Goal: Information Seeking & Learning: Learn about a topic

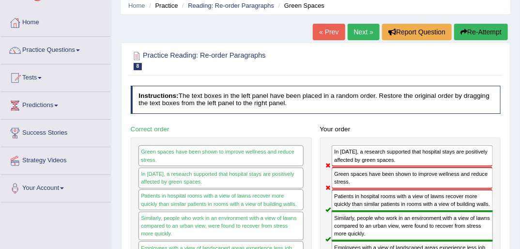
scroll to position [39, 0]
click at [358, 31] on link "Next »" at bounding box center [364, 32] width 32 height 16
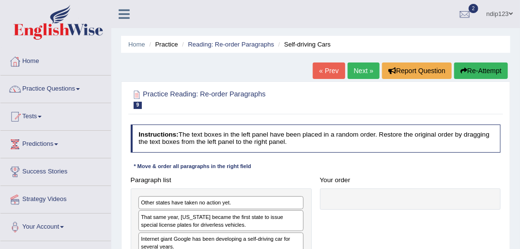
click at [330, 69] on link "« Prev" at bounding box center [329, 70] width 32 height 16
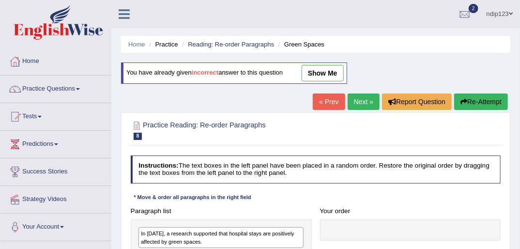
click at [316, 72] on link "show me" at bounding box center [323, 73] width 42 height 16
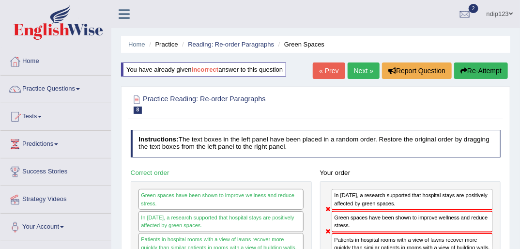
click at [480, 67] on button "Re-Attempt" at bounding box center [481, 70] width 54 height 16
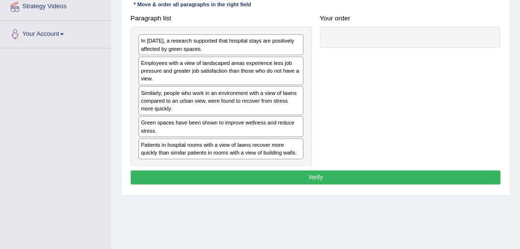
scroll to position [194, 0]
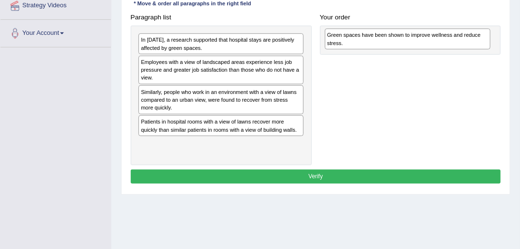
drag, startPoint x: 168, startPoint y: 125, endPoint x: 386, endPoint y: 40, distance: 233.3
click at [388, 40] on div "Green spaces have been shown to improve wellness and reduce stress." at bounding box center [408, 39] width 166 height 21
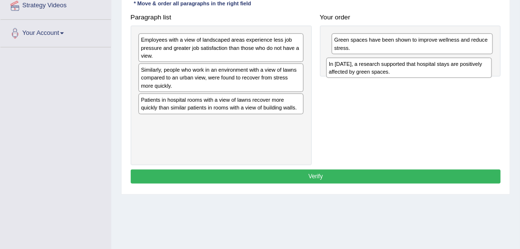
drag, startPoint x: 157, startPoint y: 42, endPoint x: 380, endPoint y: 74, distance: 225.7
click at [380, 74] on div "In [DATE], a research supported that hospital stays are positively affected by …" at bounding box center [410, 68] width 166 height 21
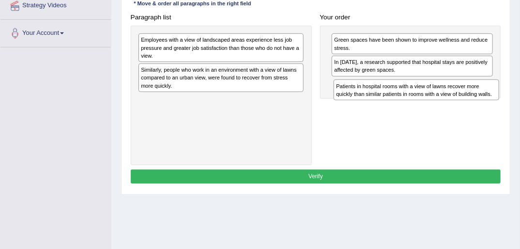
drag, startPoint x: 172, startPoint y: 104, endPoint x: 404, endPoint y: 97, distance: 231.6
click at [405, 98] on div "Paragraph list Employees with a view of landscaped areas experience less job pr…" at bounding box center [315, 87] width 379 height 155
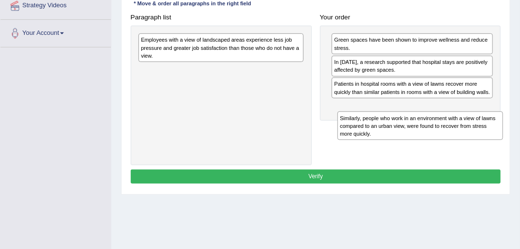
drag, startPoint x: 169, startPoint y: 79, endPoint x: 406, endPoint y: 144, distance: 246.6
click at [406, 144] on div "Paragraph list Employees with a view of landscaped areas experience less job pr…" at bounding box center [315, 87] width 379 height 155
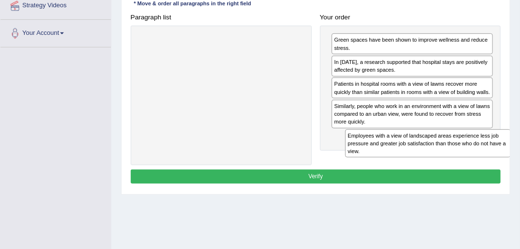
drag, startPoint x: 156, startPoint y: 49, endPoint x: 401, endPoint y: 166, distance: 271.9
click at [401, 166] on div "Instructions: The text boxes in the left panel have been placed in a random ord…" at bounding box center [315, 74] width 374 height 233
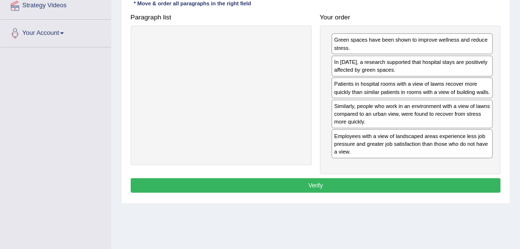
click at [313, 189] on button "Verify" at bounding box center [316, 185] width 371 height 14
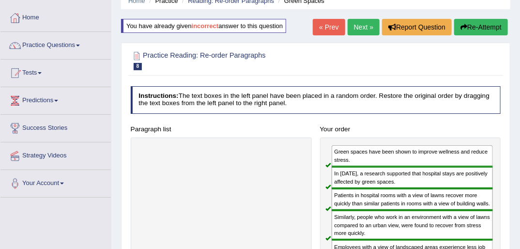
scroll to position [0, 0]
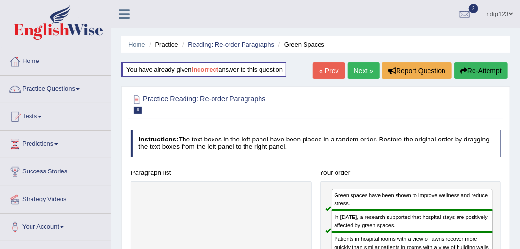
click at [361, 69] on link "Next »" at bounding box center [364, 70] width 32 height 16
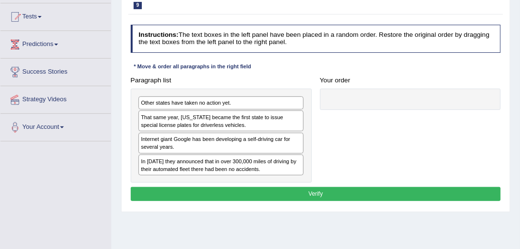
scroll to position [116, 0]
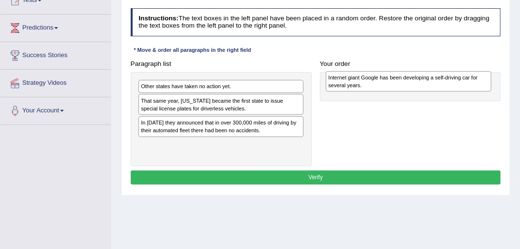
drag, startPoint x: 196, startPoint y: 126, endPoint x: 419, endPoint y: 84, distance: 226.8
click at [419, 84] on div "Internet giant Google has been developing a self-driving car for several years." at bounding box center [409, 81] width 166 height 21
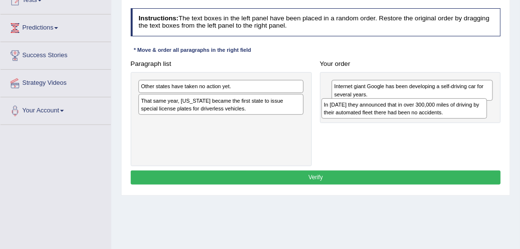
drag, startPoint x: 186, startPoint y: 129, endPoint x: 405, endPoint y: 118, distance: 218.8
click at [405, 118] on div "Paragraph list Other states have taken no action yet. That same year, Nevada be…" at bounding box center [315, 111] width 379 height 109
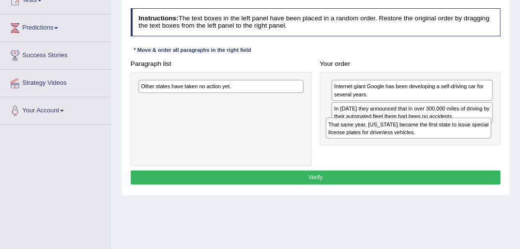
drag, startPoint x: 182, startPoint y: 103, endPoint x: 407, endPoint y: 137, distance: 227.3
click at [407, 137] on div "That same year, Nevada became the first state to issue special license plates f…" at bounding box center [409, 128] width 166 height 21
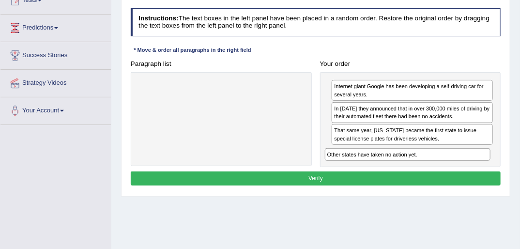
drag, startPoint x: 202, startPoint y: 89, endPoint x: 423, endPoint y: 173, distance: 236.9
click at [423, 173] on div "Instructions: The text boxes in the left panel have been placed in a random ord…" at bounding box center [315, 98] width 374 height 188
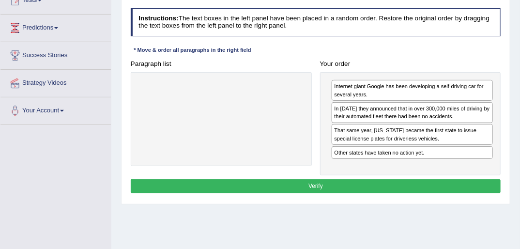
click at [314, 185] on button "Verify" at bounding box center [316, 186] width 371 height 14
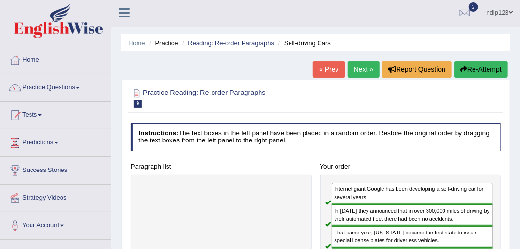
scroll to position [0, 0]
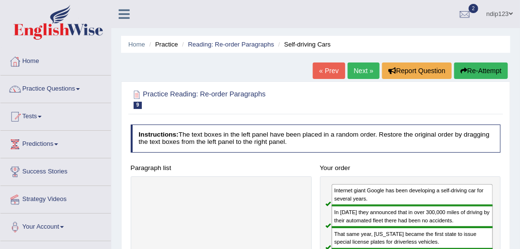
click at [361, 69] on link "Next »" at bounding box center [364, 70] width 32 height 16
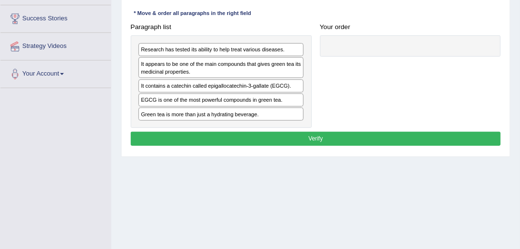
scroll to position [155, 0]
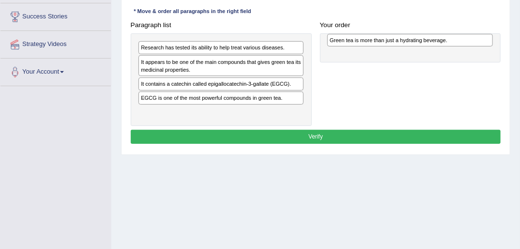
drag, startPoint x: 184, startPoint y: 112, endPoint x: 408, endPoint y: 44, distance: 234.5
click at [408, 44] on div "Green tea is more than just a hydrating beverage." at bounding box center [410, 40] width 166 height 13
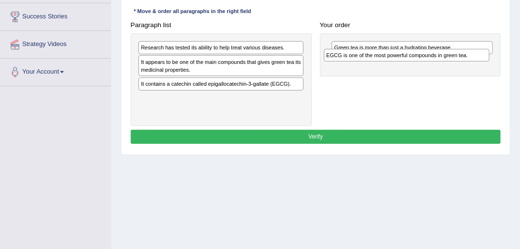
drag, startPoint x: 188, startPoint y: 96, endPoint x: 414, endPoint y: 64, distance: 228.0
click at [414, 62] on div "EGCG is one of the most powerful compounds in green tea." at bounding box center [407, 55] width 166 height 13
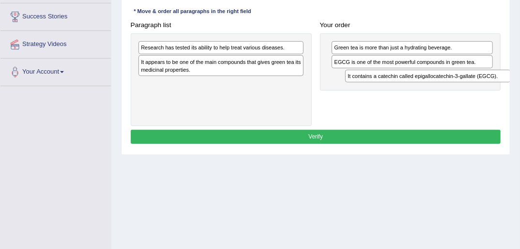
drag, startPoint x: 182, startPoint y: 85, endPoint x: 428, endPoint y: 87, distance: 245.6
click at [428, 87] on div "Paragraph list Research has tested its ability to help treat various diseases. …" at bounding box center [315, 72] width 379 height 108
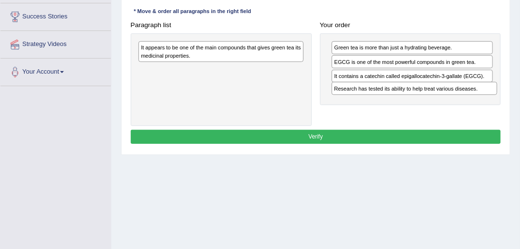
drag, startPoint x: 212, startPoint y: 48, endPoint x: 444, endPoint y: 99, distance: 237.1
click at [444, 99] on div "Paragraph list Research has tested its ability to help treat various diseases. …" at bounding box center [315, 72] width 379 height 108
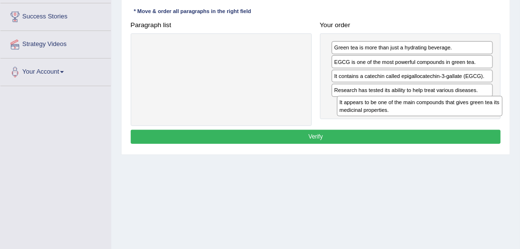
drag, startPoint x: 188, startPoint y: 50, endPoint x: 424, endPoint y: 119, distance: 245.6
click at [424, 119] on div "Paragraph list It appears to be one of the main compounds that gives green tea …" at bounding box center [315, 72] width 379 height 108
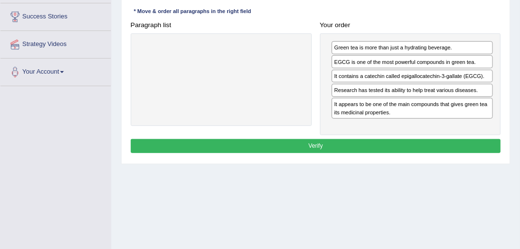
click at [313, 141] on button "Verify" at bounding box center [316, 146] width 371 height 14
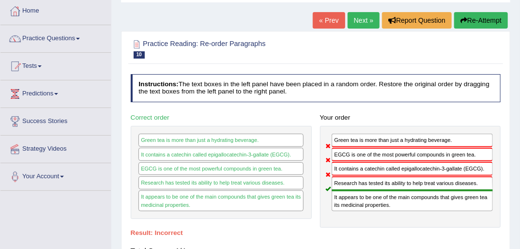
scroll to position [0, 0]
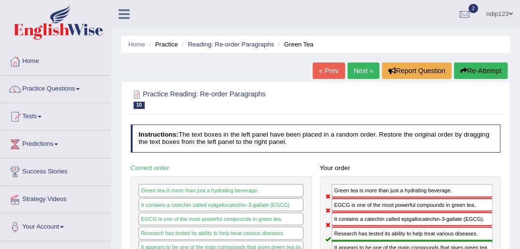
click at [481, 72] on button "Re-Attempt" at bounding box center [481, 70] width 54 height 16
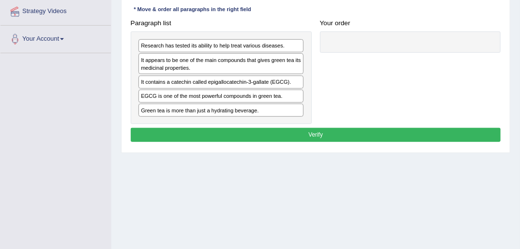
scroll to position [194, 0]
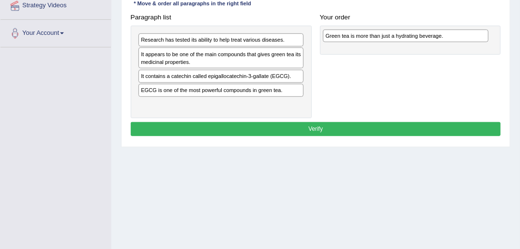
drag, startPoint x: 176, startPoint y: 105, endPoint x: 394, endPoint y: 41, distance: 226.9
click at [394, 41] on div "Green tea is more than just a hydrating beverage." at bounding box center [406, 36] width 166 height 13
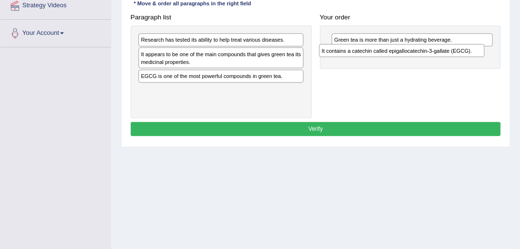
drag, startPoint x: 219, startPoint y: 75, endPoint x: 434, endPoint y: 56, distance: 215.9
click at [434, 56] on div "It contains a catechin called epigallocatechin-3-gallate (EGCG)." at bounding box center [402, 50] width 166 height 13
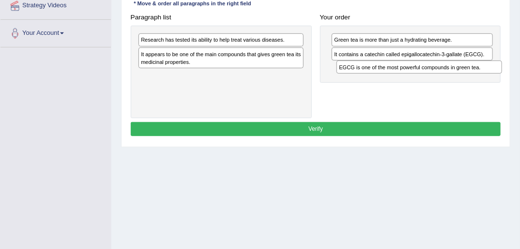
drag, startPoint x: 163, startPoint y: 76, endPoint x: 399, endPoint y: 76, distance: 235.4
click at [399, 76] on div "Paragraph list Research has tested its ability to help treat various diseases. …" at bounding box center [315, 64] width 379 height 108
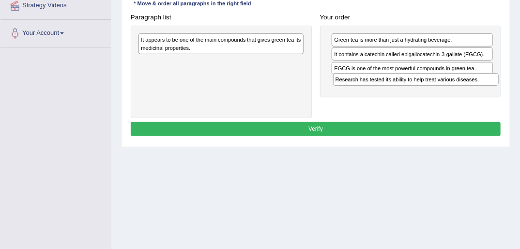
drag, startPoint x: 182, startPoint y: 38, endPoint x: 412, endPoint y: 89, distance: 235.1
click at [412, 89] on div "Paragraph list Research has tested its ability to help treat various diseases. …" at bounding box center [315, 64] width 379 height 108
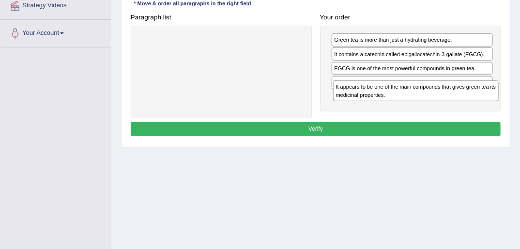
drag, startPoint x: 178, startPoint y: 44, endPoint x: 409, endPoint y: 104, distance: 239.1
click at [409, 104] on div "Paragraph list It appears to be one of the main compounds that gives green tea …" at bounding box center [315, 64] width 379 height 108
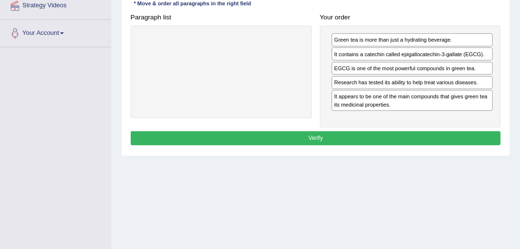
click at [317, 135] on button "Verify" at bounding box center [316, 138] width 371 height 14
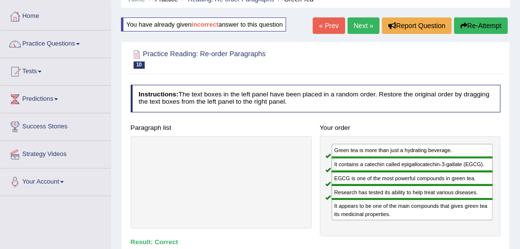
scroll to position [39, 0]
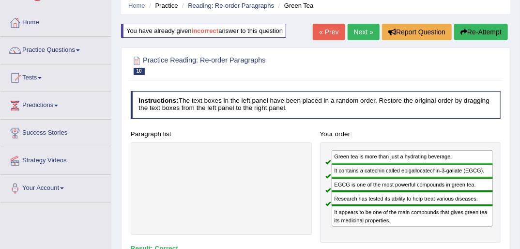
click at [363, 32] on link "Next »" at bounding box center [364, 32] width 32 height 16
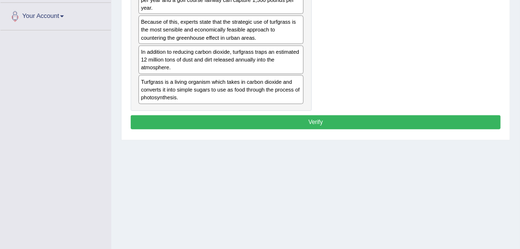
scroll to position [155, 0]
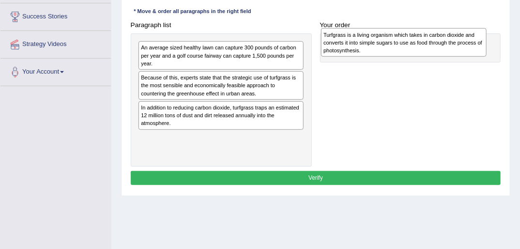
drag, startPoint x: 196, startPoint y: 141, endPoint x: 410, endPoint y: 40, distance: 236.2
click at [410, 40] on div "Turfgrass is a living organism which takes in carbon dioxide and converts it in…" at bounding box center [404, 42] width 166 height 29
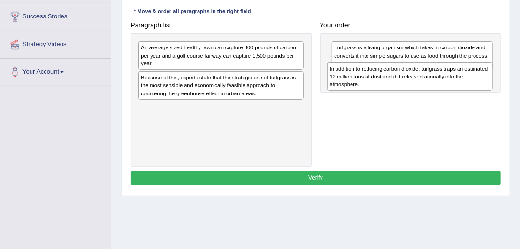
drag, startPoint x: 190, startPoint y: 118, endPoint x: 416, endPoint y: 89, distance: 227.1
click at [415, 87] on div "In addition to reducing carbon dioxide, turfgrass traps an estimated 12 million…" at bounding box center [410, 76] width 166 height 29
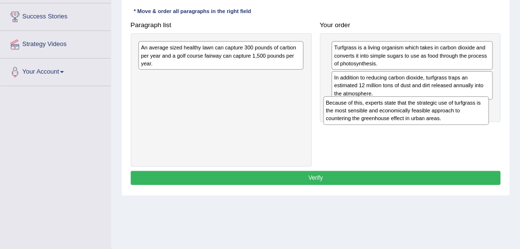
drag, startPoint x: 212, startPoint y: 89, endPoint x: 434, endPoint y: 128, distance: 225.2
click at [434, 128] on div "Paragraph list An average sized healthy lawn can capture 300 pounds of carbon p…" at bounding box center [315, 92] width 379 height 149
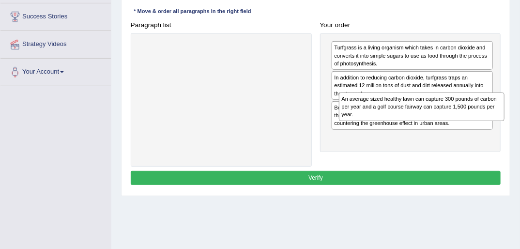
drag, startPoint x: 170, startPoint y: 56, endPoint x: 407, endPoint y: 120, distance: 246.3
click at [407, 120] on div "An average sized healthy lawn can capture 300 pounds of carbon per year and a g…" at bounding box center [422, 107] width 166 height 29
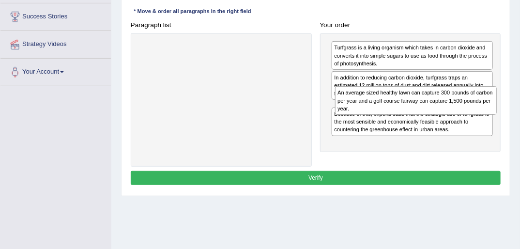
drag, startPoint x: 372, startPoint y: 143, endPoint x: 379, endPoint y: 107, distance: 37.4
click at [379, 107] on div "An average sized healthy lawn can capture 300 pounds of carbon per year and a g…" at bounding box center [416, 100] width 162 height 29
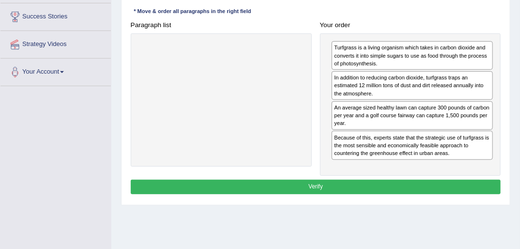
click at [329, 186] on button "Verify" at bounding box center [316, 187] width 371 height 14
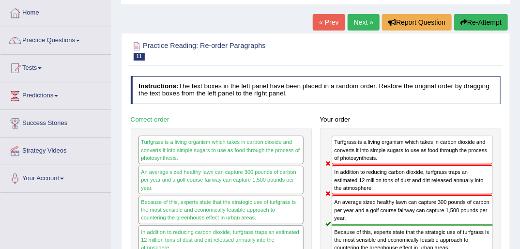
scroll to position [0, 0]
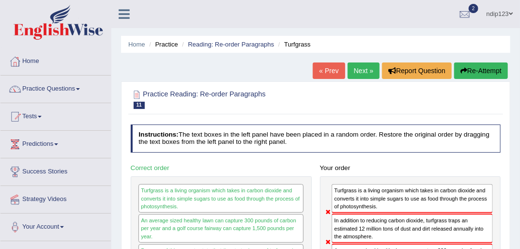
click at [470, 72] on button "Re-Attempt" at bounding box center [481, 70] width 54 height 16
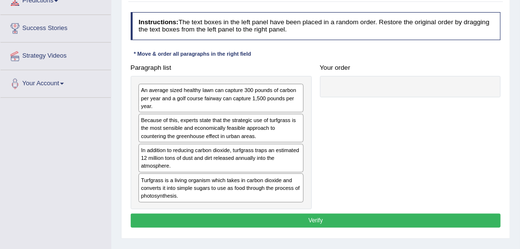
scroll to position [155, 0]
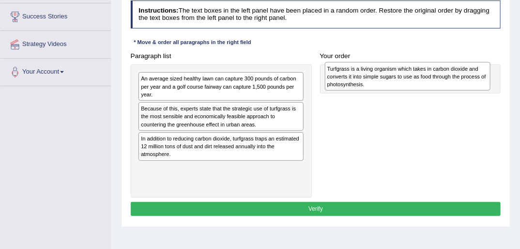
drag, startPoint x: 176, startPoint y: 176, endPoint x: 397, endPoint y: 79, distance: 241.7
click at [397, 79] on div "Turfgrass is a living organism which takes in carbon dioxide and converts it in…" at bounding box center [408, 76] width 166 height 29
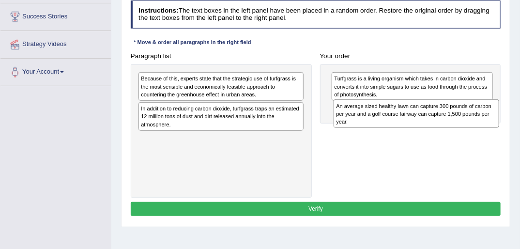
drag, startPoint x: 169, startPoint y: 88, endPoint x: 400, endPoint y: 124, distance: 233.9
click at [400, 124] on div "An average sized healthy lawn can capture 300 pounds of carbon per year and a g…" at bounding box center [417, 113] width 166 height 29
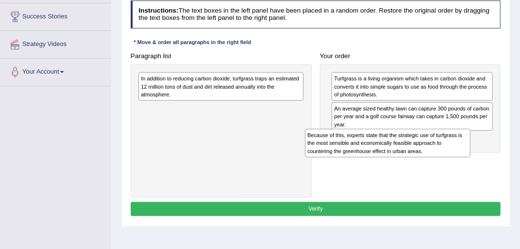
drag, startPoint x: 149, startPoint y: 83, endPoint x: 329, endPoint y: 156, distance: 194.8
click at [349, 154] on div "Because of this, experts state that the strategic use of turfgrass is the most …" at bounding box center [388, 143] width 166 height 29
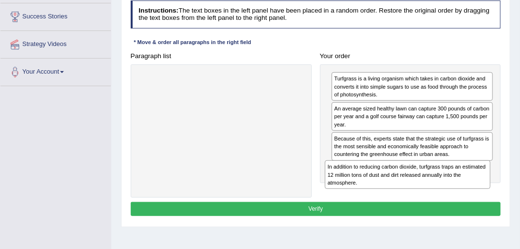
drag, startPoint x: 182, startPoint y: 86, endPoint x: 405, endPoint y: 193, distance: 247.9
click at [405, 193] on div "Paragraph list In addition to reducing carbon dioxide, turfgrass traps an estim…" at bounding box center [315, 123] width 379 height 149
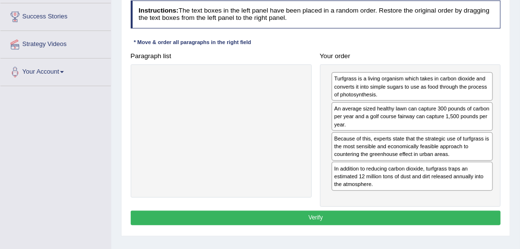
click at [342, 213] on button "Verify" at bounding box center [316, 218] width 371 height 14
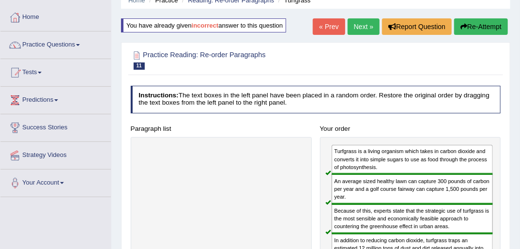
scroll to position [39, 0]
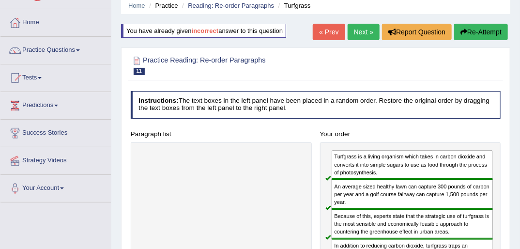
click at [364, 31] on link "Next »" at bounding box center [364, 32] width 32 height 16
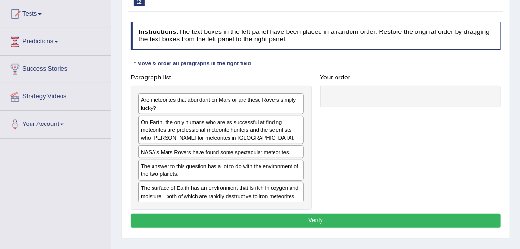
scroll to position [116, 0]
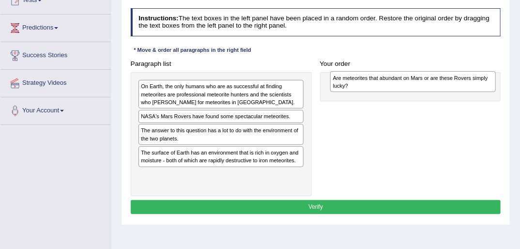
drag, startPoint x: 163, startPoint y: 90, endPoint x: 389, endPoint y: 83, distance: 226.8
click at [389, 83] on div "Are meteorites that abundant on Mars or are these Rovers simply lucky?" at bounding box center [413, 81] width 166 height 21
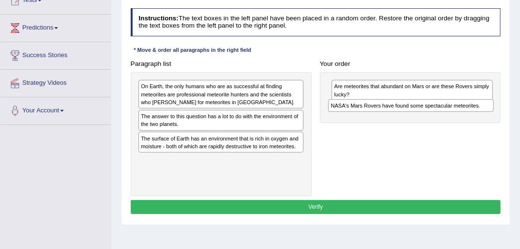
drag, startPoint x: 171, startPoint y: 118, endPoint x: 397, endPoint y: 114, distance: 225.8
click at [397, 114] on div "Paragraph list On Earth, the only humans who are as successful at finding meteo…" at bounding box center [315, 127] width 379 height 140
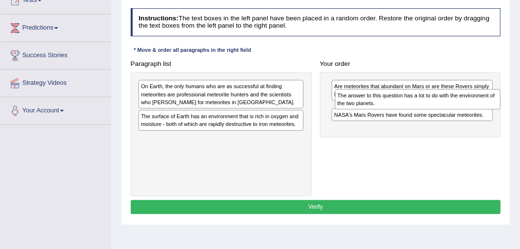
drag, startPoint x: 199, startPoint y: 118, endPoint x: 426, endPoint y: 103, distance: 227.7
click at [426, 103] on div "The answer to this question has a lot to do with the environment of the two pla…" at bounding box center [418, 99] width 166 height 21
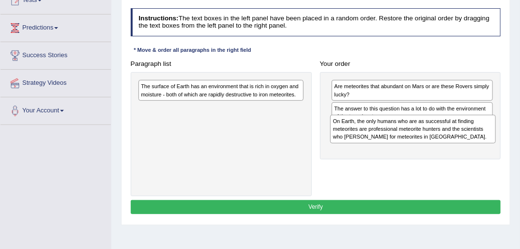
drag, startPoint x: 195, startPoint y: 99, endPoint x: 389, endPoint y: 136, distance: 196.7
click at [389, 136] on div "On Earth, the only humans who are as successful at finding meteorites are profe…" at bounding box center [413, 129] width 166 height 29
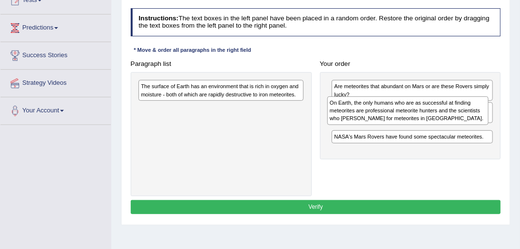
drag, startPoint x: 365, startPoint y: 153, endPoint x: 362, endPoint y: 121, distance: 32.5
click at [362, 121] on div "On Earth, the only humans who are as successful at finding meteorites are profe…" at bounding box center [408, 110] width 162 height 29
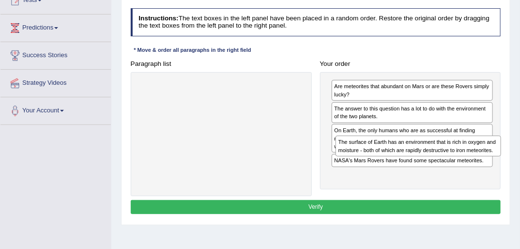
drag, startPoint x: 171, startPoint y: 93, endPoint x: 405, endPoint y: 162, distance: 244.2
click at [405, 162] on div "Paragraph list The surface of Earth has an environment that is rich in oxygen a…" at bounding box center [315, 127] width 379 height 140
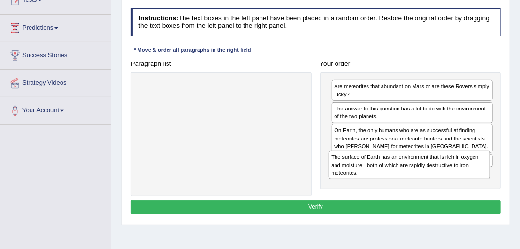
drag, startPoint x: 364, startPoint y: 182, endPoint x: 362, endPoint y: 176, distance: 6.0
click at [362, 176] on div "Are meteorites that abundant on Mars or are these Rovers simply lucky? The answ…" at bounding box center [410, 130] width 181 height 117
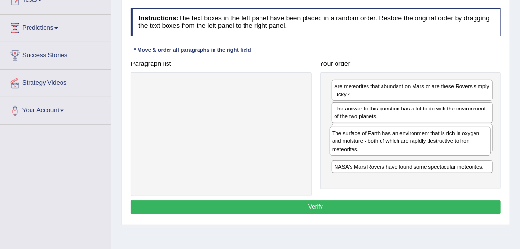
drag, startPoint x: 368, startPoint y: 179, endPoint x: 372, endPoint y: 155, distance: 25.0
click at [371, 152] on div "The surface of Earth has an environment that is rich in oxygen and moisture - b…" at bounding box center [411, 141] width 162 height 29
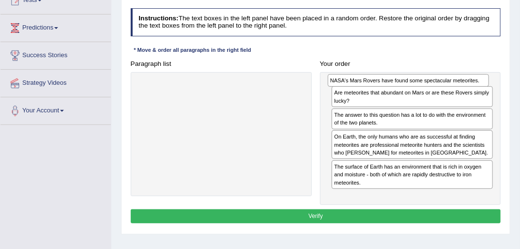
drag, startPoint x: 411, startPoint y: 191, endPoint x: 409, endPoint y: 85, distance: 106.1
click at [409, 85] on div "NASA's Mars Rovers have found some spectacular meteorites." at bounding box center [409, 80] width 162 height 13
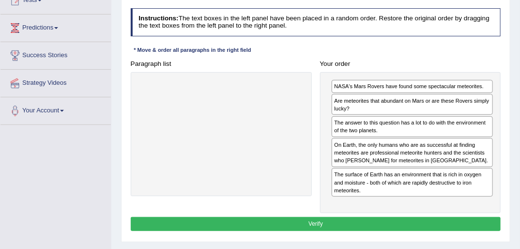
click at [312, 218] on button "Verify" at bounding box center [316, 224] width 371 height 14
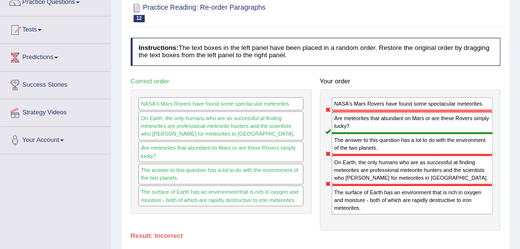
scroll to position [0, 0]
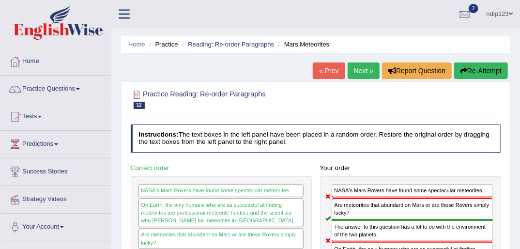
click at [486, 70] on button "Re-Attempt" at bounding box center [481, 70] width 54 height 16
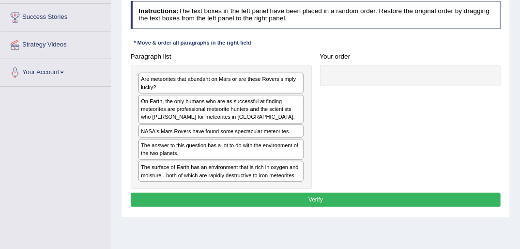
scroll to position [155, 0]
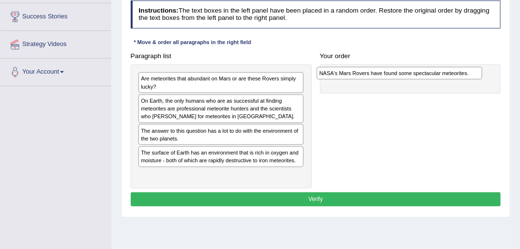
drag, startPoint x: 186, startPoint y: 130, endPoint x: 401, endPoint y: 75, distance: 222.1
click at [401, 75] on div "NASA's Mars Rovers have found some spectacular meteorites." at bounding box center [400, 73] width 166 height 13
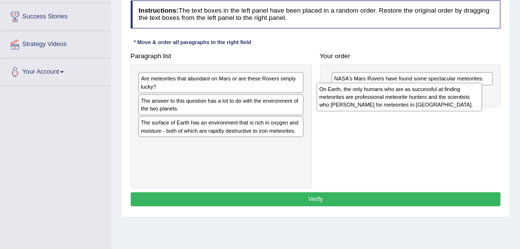
drag, startPoint x: 156, startPoint y: 110, endPoint x: 373, endPoint y: 104, distance: 217.6
click at [373, 104] on div "On Earth, the only humans who are as successful at finding meteorites are profe…" at bounding box center [400, 97] width 166 height 29
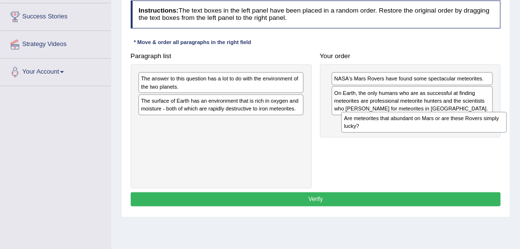
drag, startPoint x: 159, startPoint y: 83, endPoint x: 396, endPoint y: 135, distance: 242.5
click at [397, 135] on div "Paragraph list Are meteorites that abundant on Mars or are these Rovers simply …" at bounding box center [315, 119] width 379 height 140
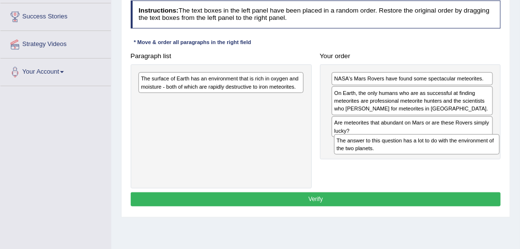
drag, startPoint x: 171, startPoint y: 85, endPoint x: 404, endPoint y: 162, distance: 245.4
click at [404, 162] on div "Paragraph list The answer to this question has a lot to do with the environment…" at bounding box center [315, 119] width 379 height 140
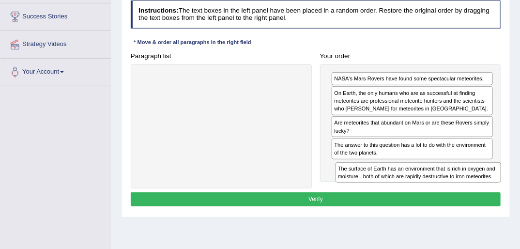
drag, startPoint x: 165, startPoint y: 85, endPoint x: 398, endPoint y: 193, distance: 257.5
click at [398, 194] on div "Instructions: The text boxes in the left panel have been placed in a random ord…" at bounding box center [315, 105] width 374 height 217
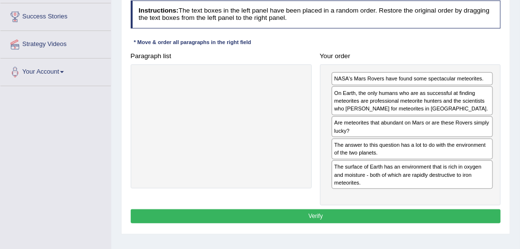
click at [310, 214] on button "Verify" at bounding box center [316, 216] width 371 height 14
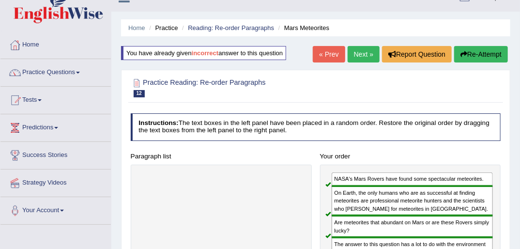
scroll to position [0, 0]
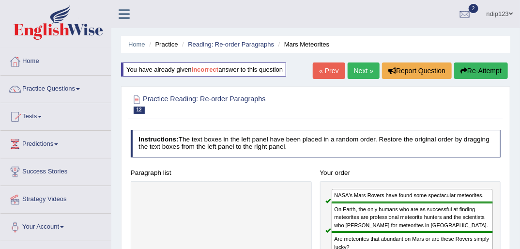
click at [359, 71] on link "Next »" at bounding box center [364, 70] width 32 height 16
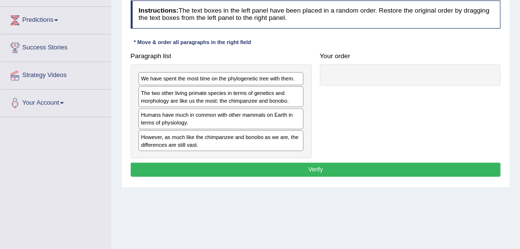
scroll to position [155, 0]
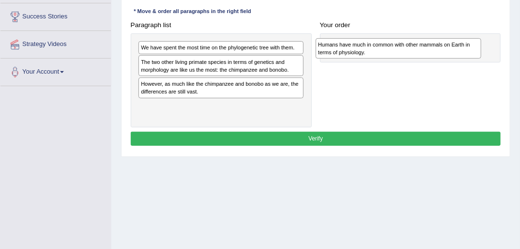
drag, startPoint x: 175, startPoint y: 90, endPoint x: 386, endPoint y: 53, distance: 213.8
click at [386, 53] on div "Humans have much in common with other mammals on Earth in terms of physiology." at bounding box center [399, 48] width 166 height 21
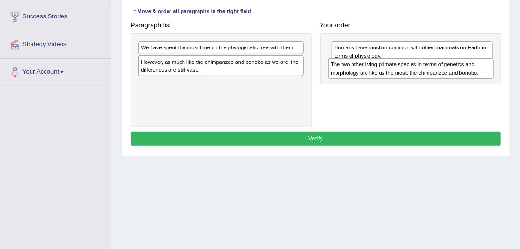
drag, startPoint x: 165, startPoint y: 66, endPoint x: 392, endPoint y: 78, distance: 227.0
click at [392, 78] on div "The two other living primate species in terms of genetics and morphology are li…" at bounding box center [411, 68] width 166 height 21
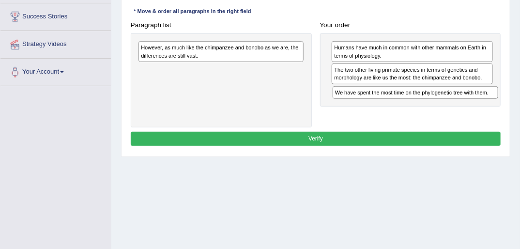
drag, startPoint x: 155, startPoint y: 48, endPoint x: 386, endPoint y: 105, distance: 237.3
click at [386, 105] on div "Paragraph list We have spent the most time on the phylogenetic tree with them. …" at bounding box center [315, 72] width 379 height 109
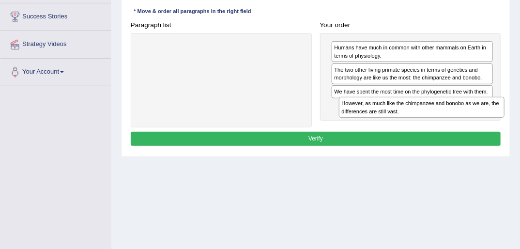
drag, startPoint x: 182, startPoint y: 51, endPoint x: 414, endPoint y: 121, distance: 242.2
click at [414, 121] on div "Paragraph list However, as much like the chimpanzee and bonobo as we are, the d…" at bounding box center [315, 72] width 379 height 109
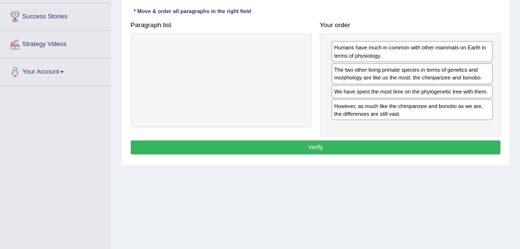
click at [317, 145] on button "Verify" at bounding box center [316, 147] width 371 height 14
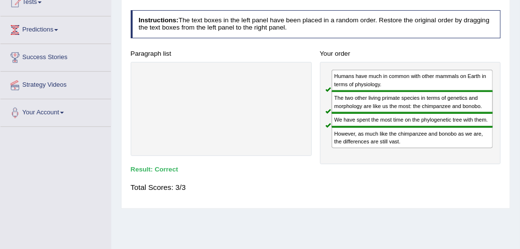
scroll to position [39, 0]
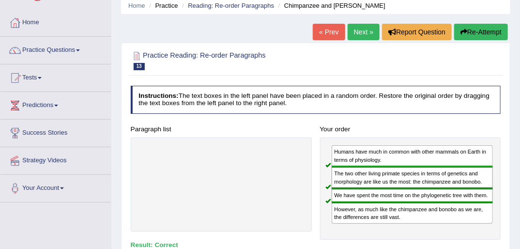
click at [360, 32] on link "Next »" at bounding box center [364, 32] width 32 height 16
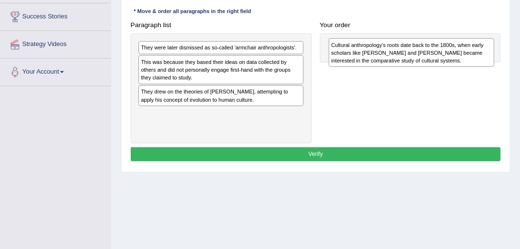
drag, startPoint x: 196, startPoint y: 72, endPoint x: 418, endPoint y: 56, distance: 222.9
click at [418, 56] on div "Cultural anthropology's roots date back to the 1800s, when early scholars like …" at bounding box center [412, 52] width 166 height 29
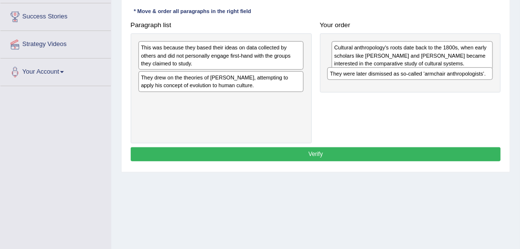
drag, startPoint x: 174, startPoint y: 47, endPoint x: 400, endPoint y: 81, distance: 228.4
click at [400, 81] on div "Paragraph list They were later dismissed as so-called 'armchair anthropologists…" at bounding box center [315, 80] width 379 height 125
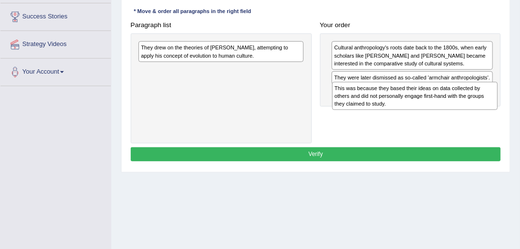
drag, startPoint x: 198, startPoint y: 57, endPoint x: 424, endPoint y: 111, distance: 233.1
click at [424, 108] on div "This was because they based their ideas on data collected by others and did not…" at bounding box center [415, 96] width 166 height 29
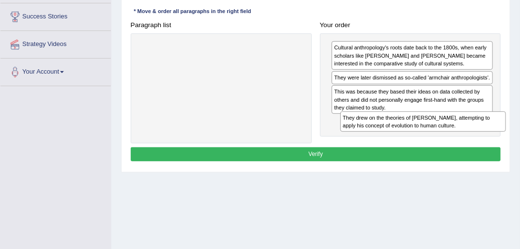
drag, startPoint x: 163, startPoint y: 53, endPoint x: 403, endPoint y: 140, distance: 255.0
click at [403, 140] on div "Paragraph list They drew on the theories of Charles Darwin, attempting to apply…" at bounding box center [315, 80] width 379 height 125
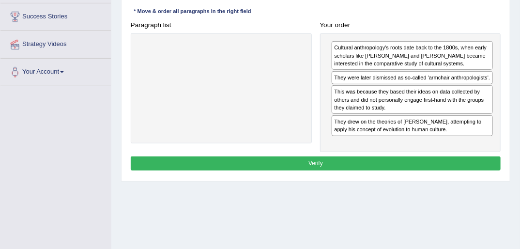
click at [326, 162] on button "Verify" at bounding box center [316, 163] width 371 height 14
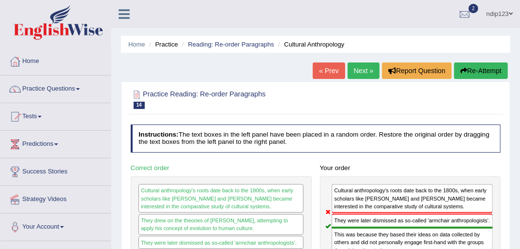
click at [474, 66] on button "Re-Attempt" at bounding box center [481, 70] width 54 height 16
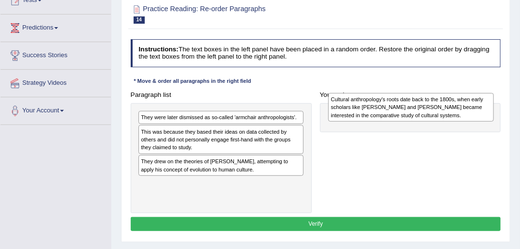
click at [412, 108] on div "Cultural anthropology's roots date back to the 1800s, when early scholars like …" at bounding box center [411, 107] width 166 height 29
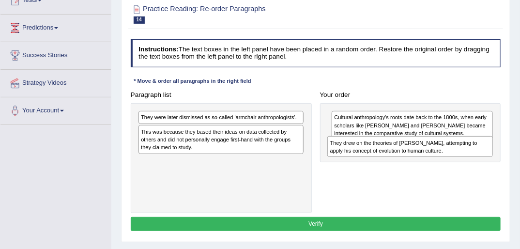
drag, startPoint x: 226, startPoint y: 165, endPoint x: 411, endPoint y: 159, distance: 185.1
click at [411, 159] on div "Paragraph list They were later dismissed as so-called 'armchair anthropologists…" at bounding box center [315, 150] width 379 height 125
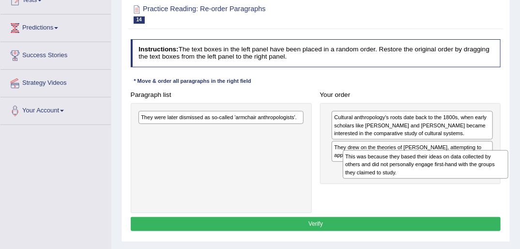
drag, startPoint x: 179, startPoint y: 138, endPoint x: 415, endPoint y: 173, distance: 238.6
click at [415, 173] on div "This was because they based their ideas on data collected by others and did not…" at bounding box center [426, 164] width 166 height 29
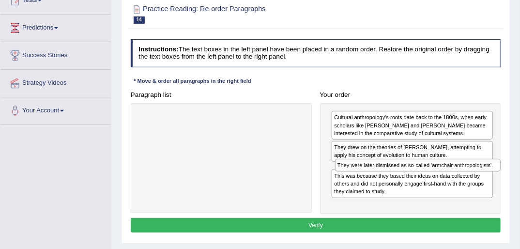
drag, startPoint x: 176, startPoint y: 118, endPoint x: 410, endPoint y: 178, distance: 241.2
click at [410, 178] on div "Paragraph list They were later dismissed as so-called 'armchair anthropologists…" at bounding box center [315, 151] width 379 height 126
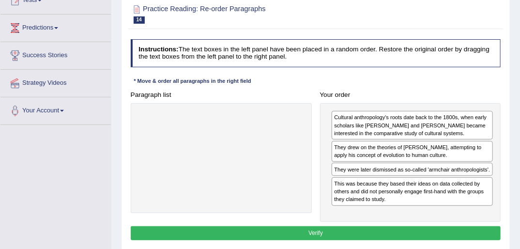
click at [317, 231] on button "Verify" at bounding box center [316, 233] width 371 height 14
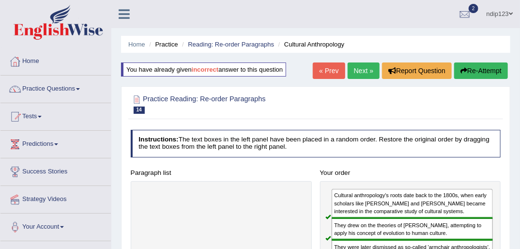
click at [364, 71] on link "Next »" at bounding box center [364, 70] width 32 height 16
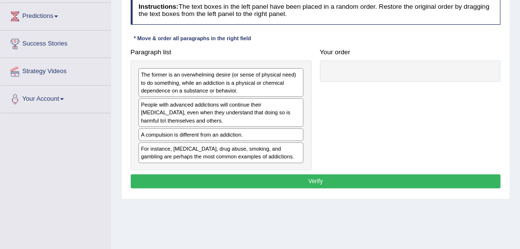
scroll to position [155, 0]
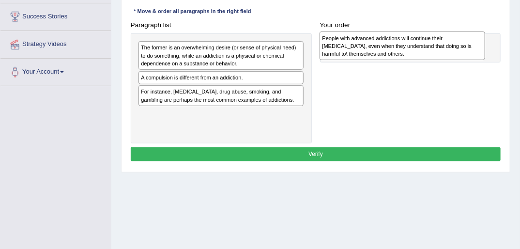
drag, startPoint x: 184, startPoint y: 85, endPoint x: 401, endPoint y: 48, distance: 220.6
click at [401, 48] on div "People with advanced addictions will continue their addictive behavior, even wh…" at bounding box center [403, 45] width 166 height 29
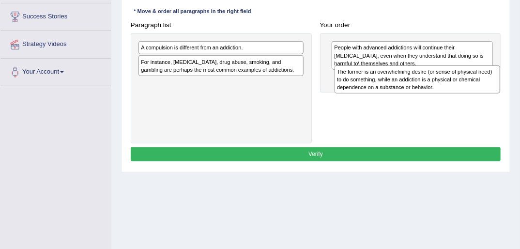
drag, startPoint x: 160, startPoint y: 49, endPoint x: 393, endPoint y: 82, distance: 235.3
click at [393, 82] on div "The former is an overwhelming desire (or sense of physical need) to do somethin…" at bounding box center [418, 79] width 166 height 29
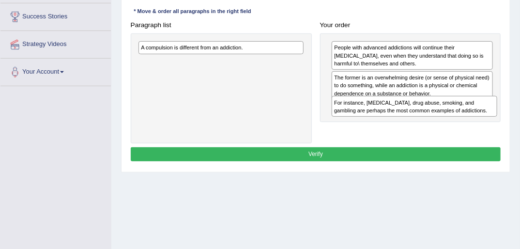
drag, startPoint x: 174, startPoint y: 65, endPoint x: 404, endPoint y: 120, distance: 236.1
click at [404, 120] on div "Paragraph list A compulsion is different from an addiction. For instance, alcoh…" at bounding box center [315, 80] width 379 height 125
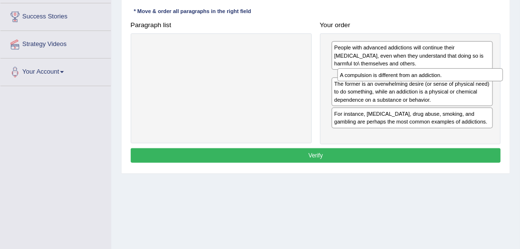
drag, startPoint x: 157, startPoint y: 48, endPoint x: 393, endPoint y: 84, distance: 239.1
click at [393, 84] on div "Paragraph list A compulsion is different from an addiction. Correct order A com…" at bounding box center [315, 81] width 379 height 126
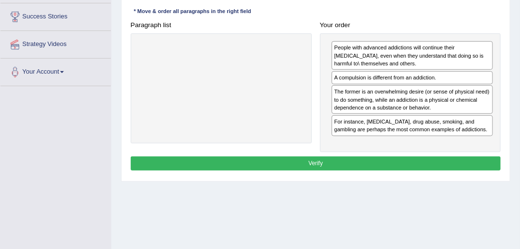
click at [317, 161] on button "Verify" at bounding box center [316, 163] width 371 height 14
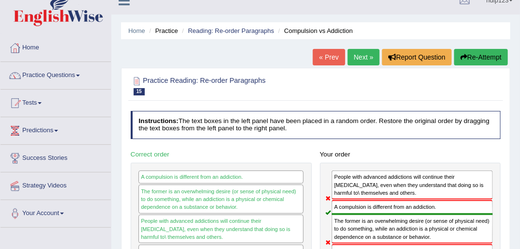
scroll to position [0, 0]
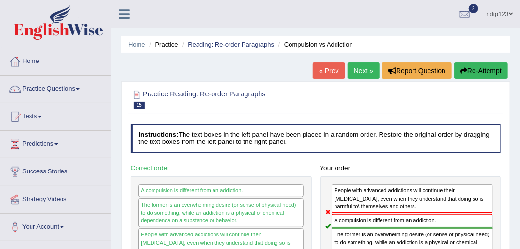
click at [475, 72] on button "Re-Attempt" at bounding box center [481, 70] width 54 height 16
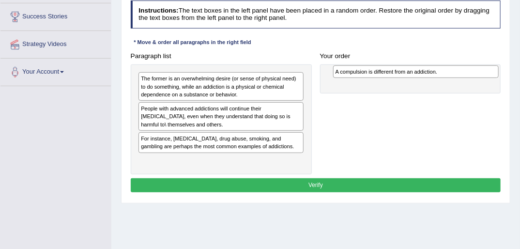
drag, startPoint x: 175, startPoint y: 139, endPoint x: 400, endPoint y: 74, distance: 233.8
click at [402, 74] on div "A compulsion is different from an addiction." at bounding box center [416, 71] width 166 height 13
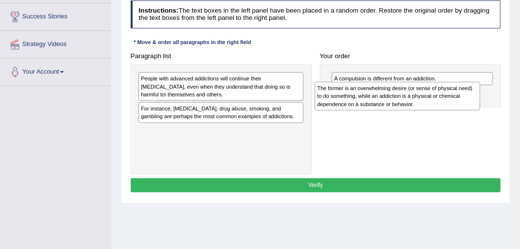
drag, startPoint x: 171, startPoint y: 86, endPoint x: 381, endPoint y: 102, distance: 210.3
click at [381, 102] on div "The former is an overwhelming desire (or sense of physical need) to do somethin…" at bounding box center [398, 96] width 166 height 29
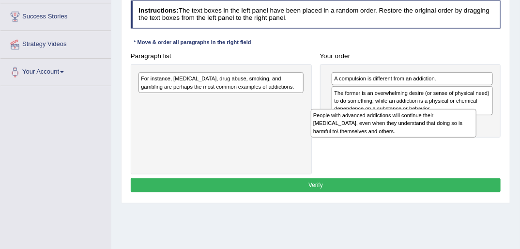
drag, startPoint x: 172, startPoint y: 90, endPoint x: 378, endPoint y: 137, distance: 211.3
click at [378, 137] on div "Paragraph list People with advanced addictions will continue their [MEDICAL_DAT…" at bounding box center [315, 111] width 379 height 125
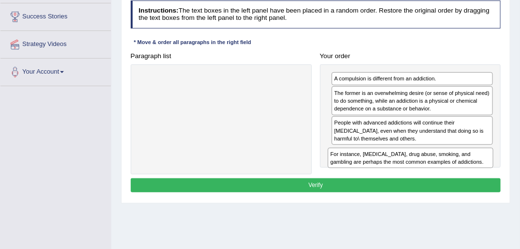
drag, startPoint x: 170, startPoint y: 84, endPoint x: 390, endPoint y: 174, distance: 237.9
click at [390, 174] on div "Instructions: The text boxes in the left panel have been placed in a random ord…" at bounding box center [315, 98] width 374 height 202
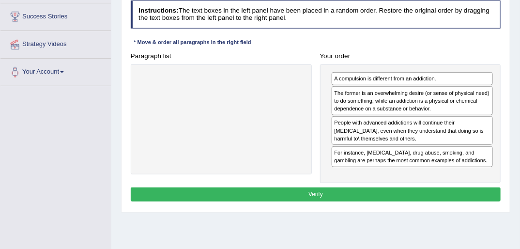
click at [314, 189] on button "Verify" at bounding box center [316, 194] width 371 height 14
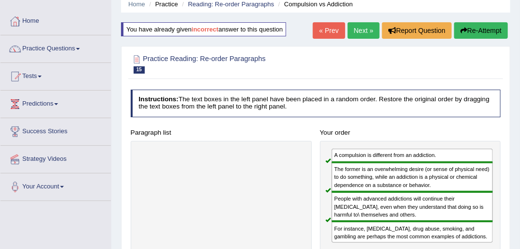
scroll to position [39, 0]
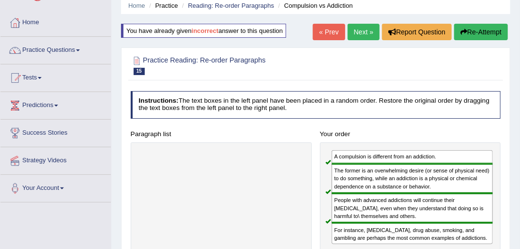
click at [361, 32] on link "Next »" at bounding box center [364, 32] width 32 height 16
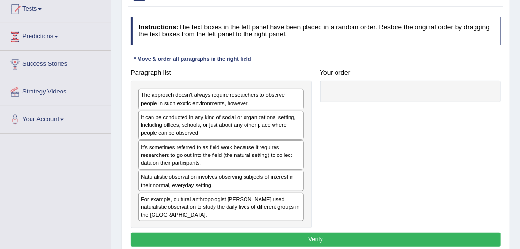
scroll to position [116, 0]
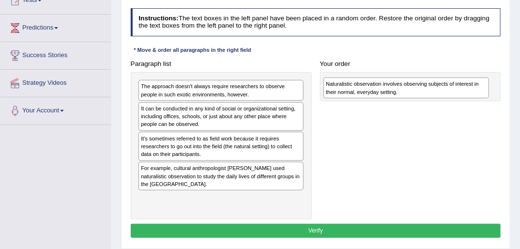
drag, startPoint x: 171, startPoint y: 171, endPoint x: 388, endPoint y: 86, distance: 233.0
click at [388, 86] on div "Naturalistic observation involves observing subjects of interest in their norma…" at bounding box center [407, 88] width 166 height 21
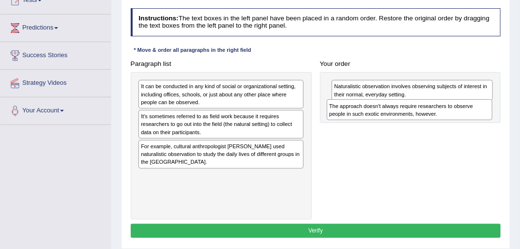
drag, startPoint x: 161, startPoint y: 90, endPoint x: 395, endPoint y: 118, distance: 235.7
click at [395, 118] on div "The approach doesn't always require researchers to observe people in such exoti…" at bounding box center [410, 109] width 166 height 21
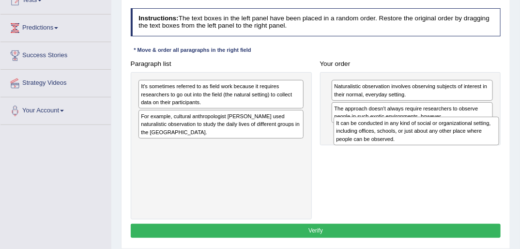
drag, startPoint x: 194, startPoint y: 92, endPoint x: 426, endPoint y: 139, distance: 236.9
click at [426, 139] on div "It can be conducted in any kind of social or organizational setting, including …" at bounding box center [417, 131] width 166 height 29
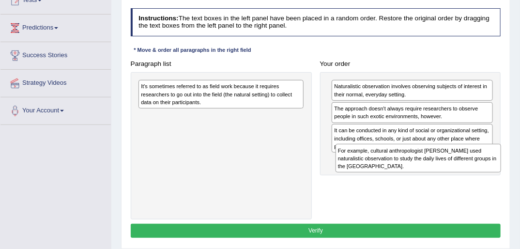
drag, startPoint x: 176, startPoint y: 125, endPoint x: 411, endPoint y: 174, distance: 239.7
click at [411, 174] on div "Paragraph list It's sometimes referred to as field work because it requires res…" at bounding box center [315, 138] width 379 height 163
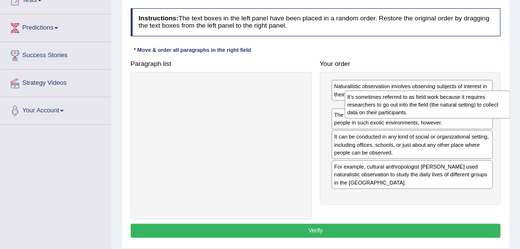
drag, startPoint x: 224, startPoint y: 89, endPoint x: 461, endPoint y: 105, distance: 236.9
click at [461, 105] on div "It's sometimes referred to as field work because it requires researchers to go …" at bounding box center [428, 105] width 166 height 29
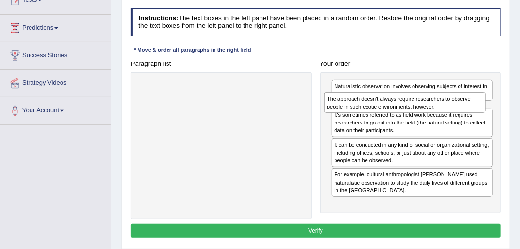
drag, startPoint x: 386, startPoint y: 143, endPoint x: 380, endPoint y: 110, distance: 33.9
click at [380, 110] on div "The approach doesn't always require researchers to observe people in such exoti…" at bounding box center [406, 102] width 162 height 21
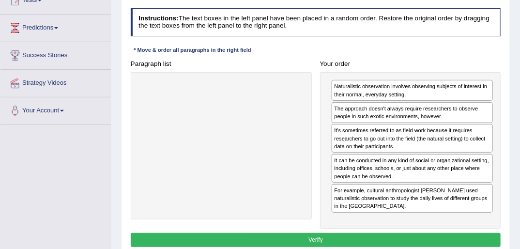
click at [316, 236] on button "Verify" at bounding box center [316, 240] width 371 height 14
